Goal: Entertainment & Leisure: Consume media (video, audio)

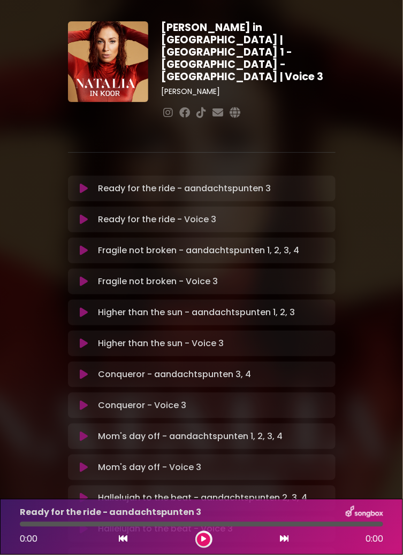
click at [76, 214] on button at bounding box center [84, 219] width 20 height 11
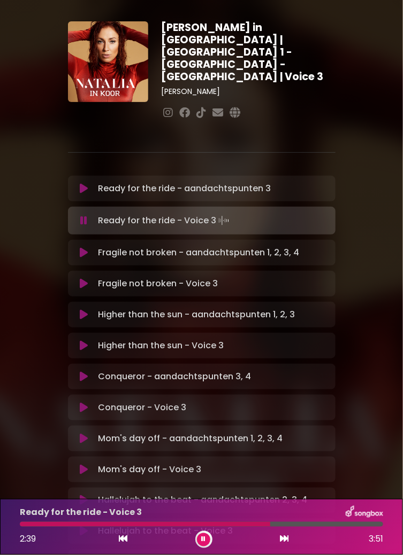
click at [248, 524] on div at bounding box center [145, 524] width 250 height 5
click at [87, 279] on icon at bounding box center [84, 284] width 8 height 11
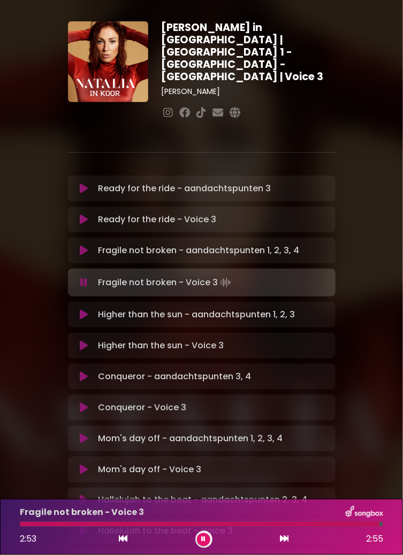
click at [78, 341] on button at bounding box center [84, 346] width 20 height 11
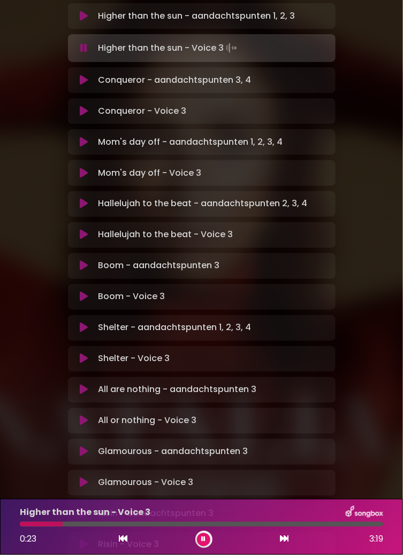
scroll to position [297, 0]
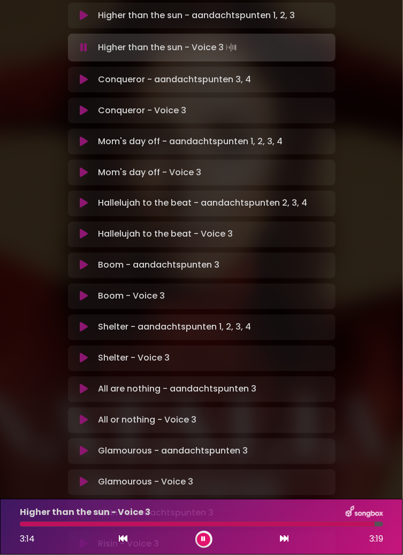
click at [91, 105] on button at bounding box center [84, 110] width 20 height 11
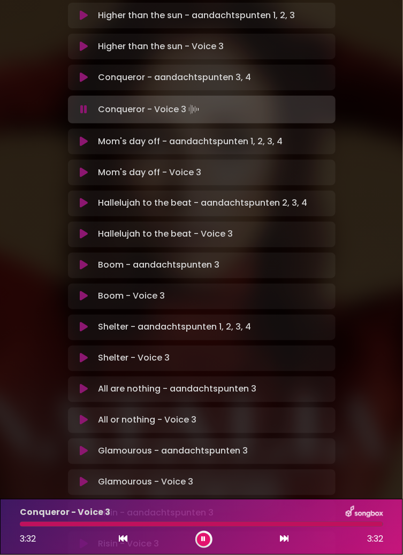
click at [89, 167] on button at bounding box center [84, 172] width 20 height 11
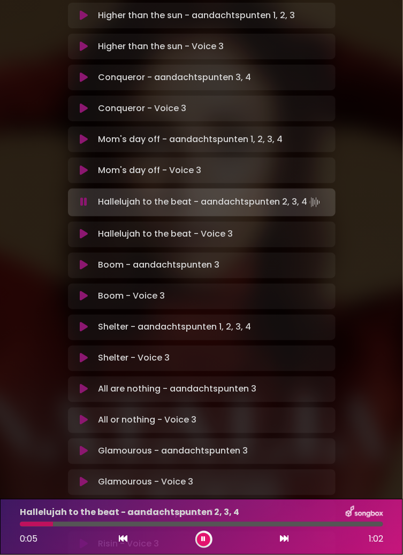
click at [81, 229] on icon at bounding box center [84, 234] width 8 height 11
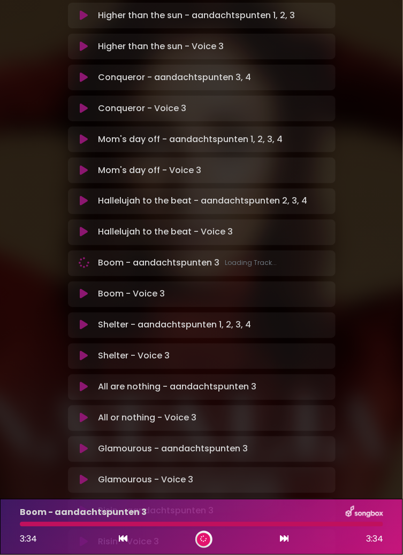
click at [86, 287] on div "Boom - Voice 3 Loading Track... Name Email" at bounding box center [201, 295] width 267 height 26
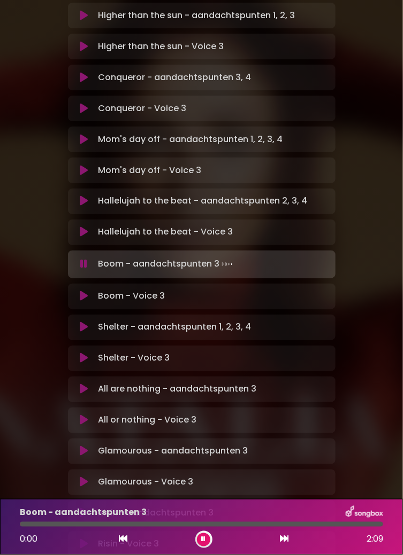
click at [89, 284] on div "Boom - Voice 3 Loading Track... Name Email" at bounding box center [201, 297] width 267 height 26
click at [91, 291] on button at bounding box center [84, 296] width 20 height 11
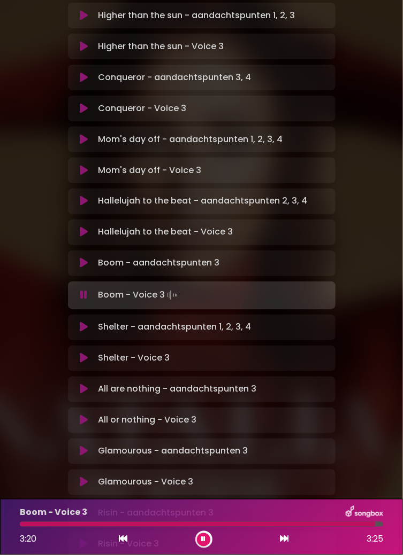
click at [86, 353] on icon at bounding box center [84, 358] width 8 height 11
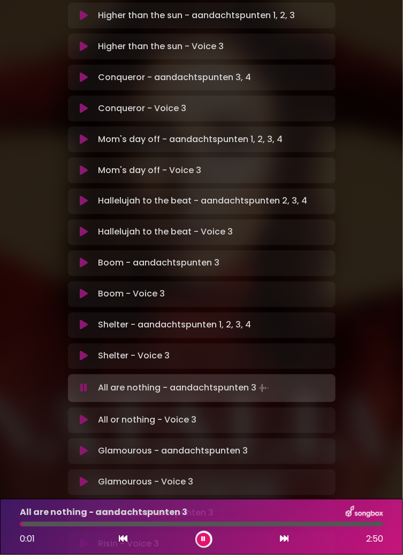
click at [89, 351] on button at bounding box center [84, 356] width 20 height 11
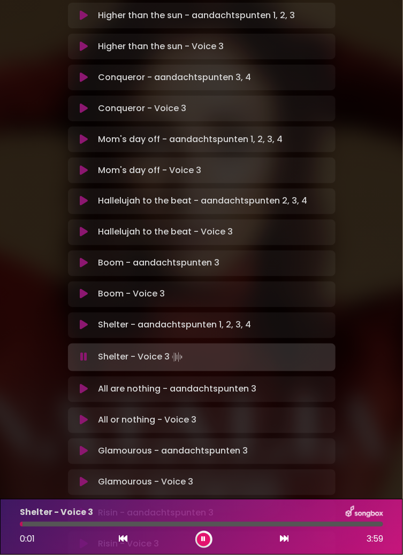
click at [84, 415] on icon at bounding box center [84, 420] width 8 height 11
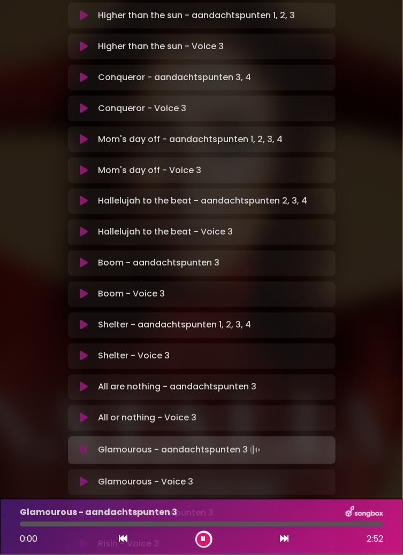
click at [81, 477] on icon at bounding box center [84, 482] width 8 height 11
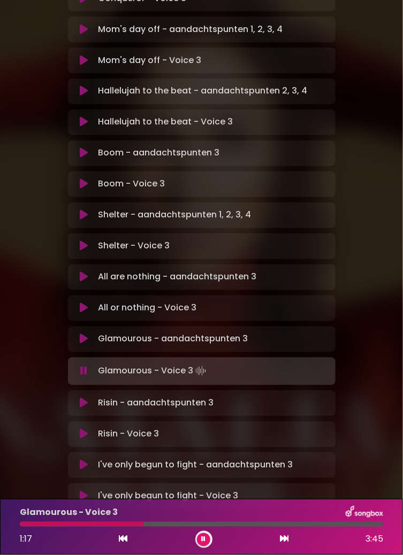
scroll to position [11, 0]
click at [121, 526] on div at bounding box center [82, 524] width 124 height 5
click at [337, 525] on div at bounding box center [190, 524] width 341 height 5
click at [84, 429] on icon at bounding box center [84, 434] width 8 height 11
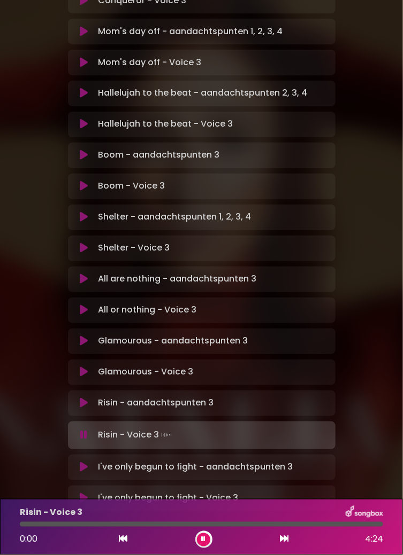
scroll to position [407, 0]
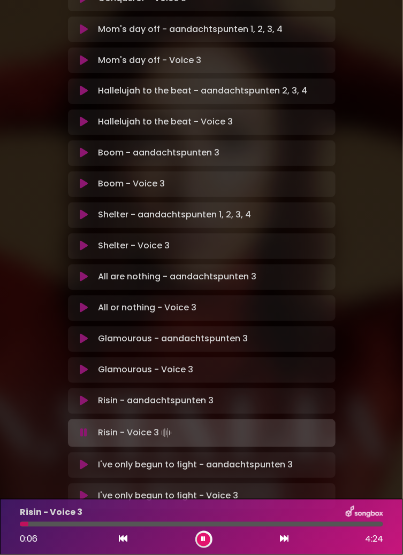
click at [194, 395] on p "Risin - aandachtspunten 3 Loading Track..." at bounding box center [155, 401] width 115 height 13
click at [86, 396] on icon at bounding box center [84, 401] width 8 height 11
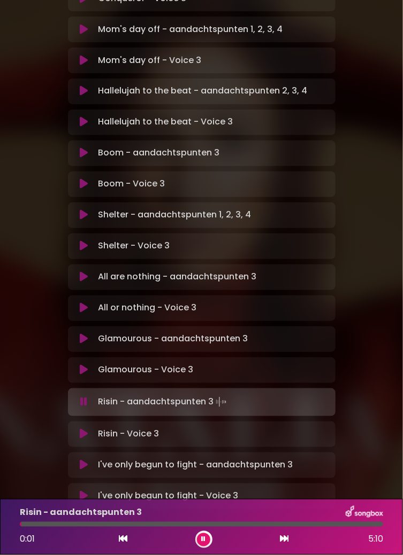
click at [63, 524] on div at bounding box center [201, 524] width 363 height 5
click at [88, 429] on button at bounding box center [84, 434] width 20 height 11
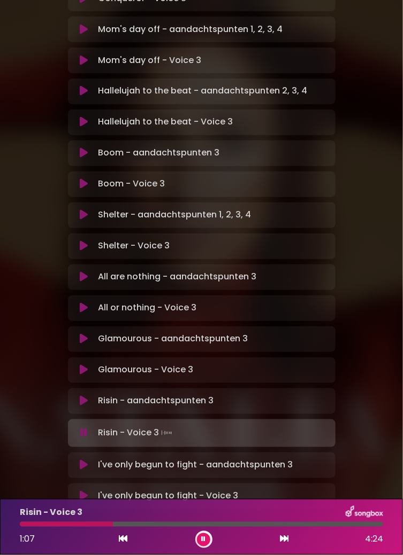
click at [101, 523] on div at bounding box center [66, 524] width 93 height 5
click at [173, 524] on div at bounding box center [107, 524] width 175 height 5
click at [165, 522] on div at bounding box center [106, 524] width 173 height 5
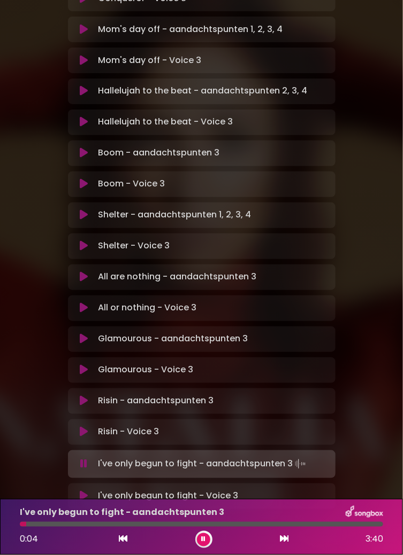
click at [88, 491] on button at bounding box center [84, 496] width 20 height 11
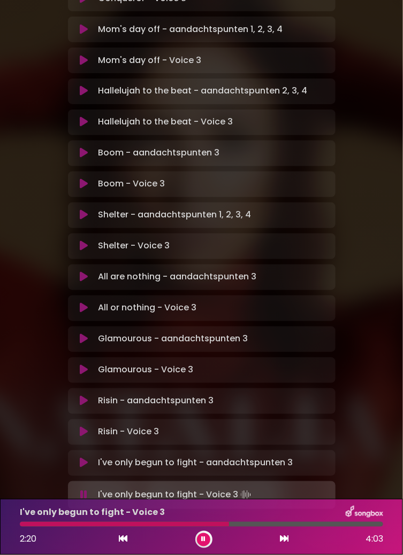
click at [204, 527] on div at bounding box center [124, 524] width 209 height 5
